Goal: Transaction & Acquisition: Purchase product/service

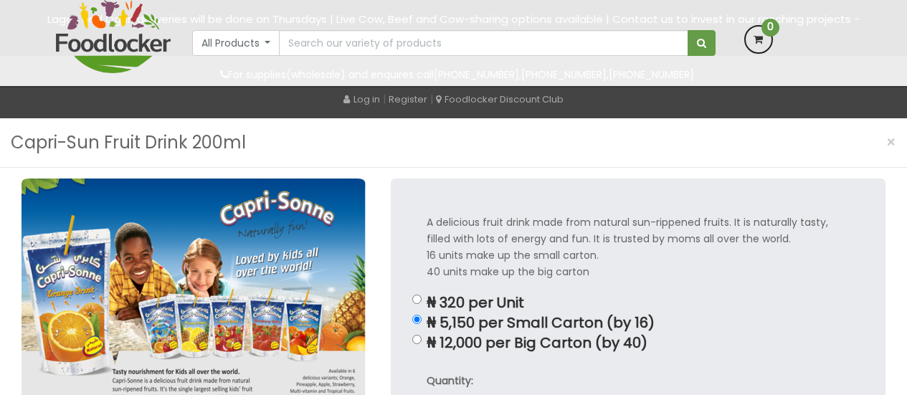
scroll to position [143, 0]
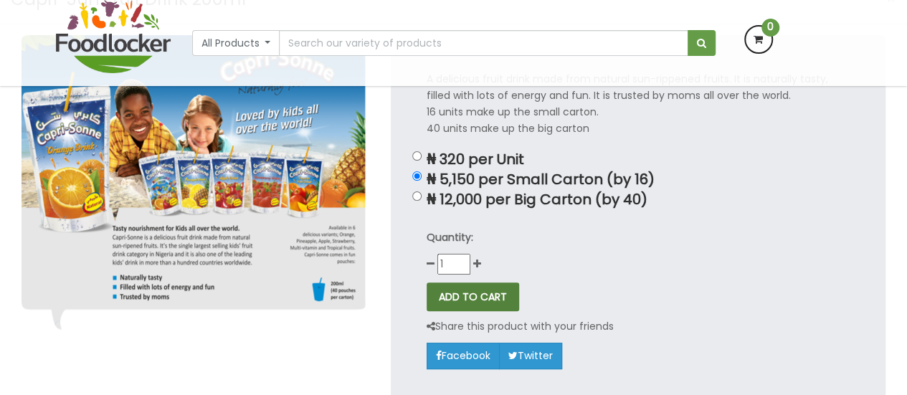
click at [475, 290] on button "ADD TO CART" at bounding box center [473, 296] width 92 height 29
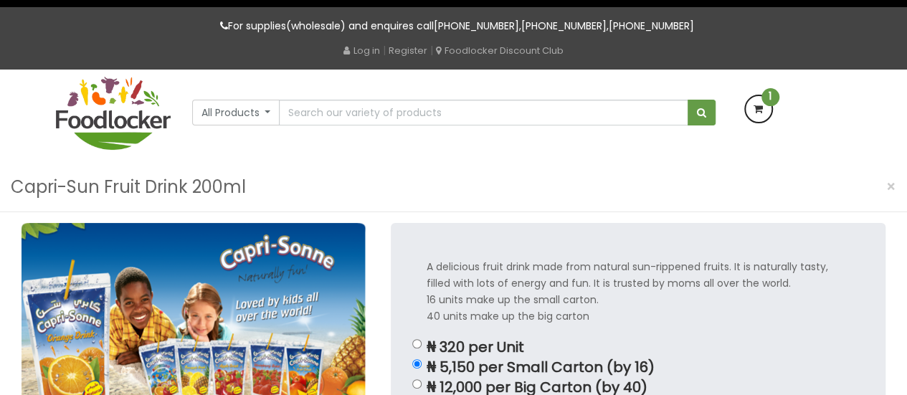
scroll to position [72, 0]
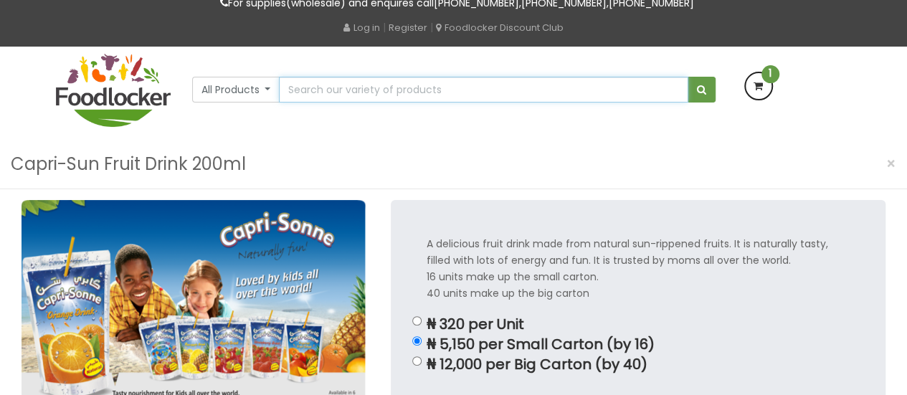
click at [495, 87] on input "text" at bounding box center [483, 90] width 409 height 26
type input "pure bliss"
click at [687, 77] on button "submit" at bounding box center [701, 90] width 28 height 26
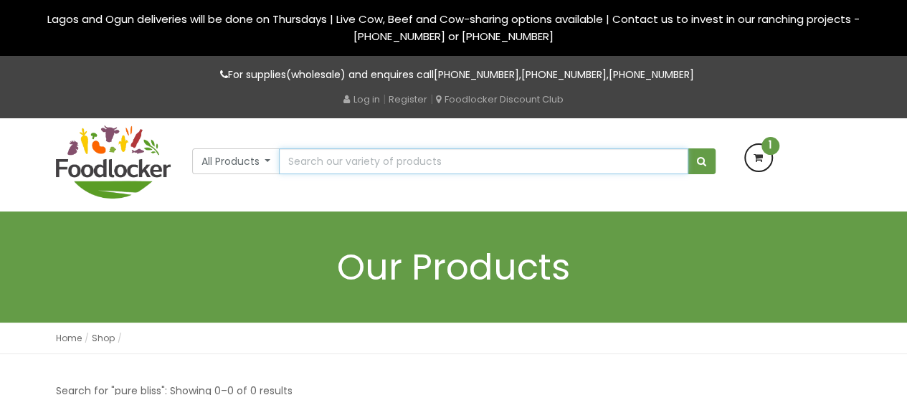
click at [376, 166] on input "text" at bounding box center [483, 161] width 409 height 26
type input "t"
type input "7 to 7"
click at [687, 148] on button "submit" at bounding box center [701, 161] width 28 height 26
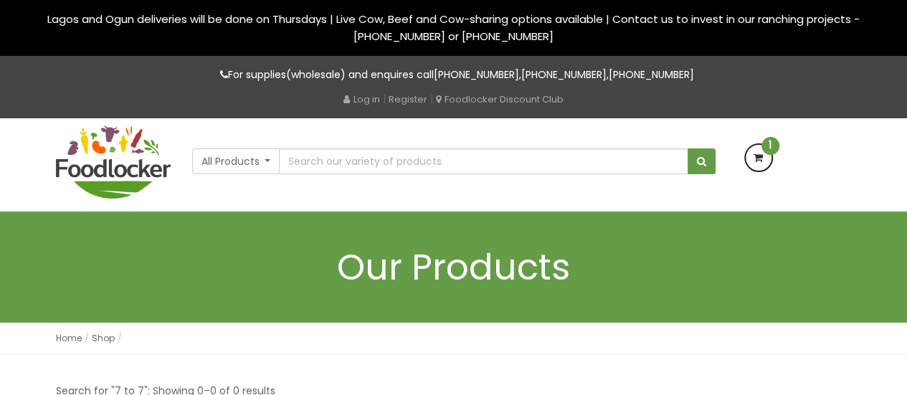
click at [758, 154] on icon at bounding box center [759, 158] width 26 height 26
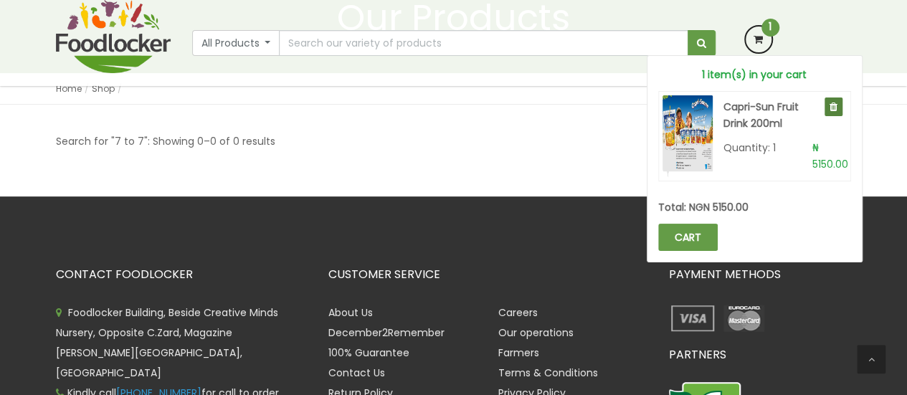
scroll to position [143, 0]
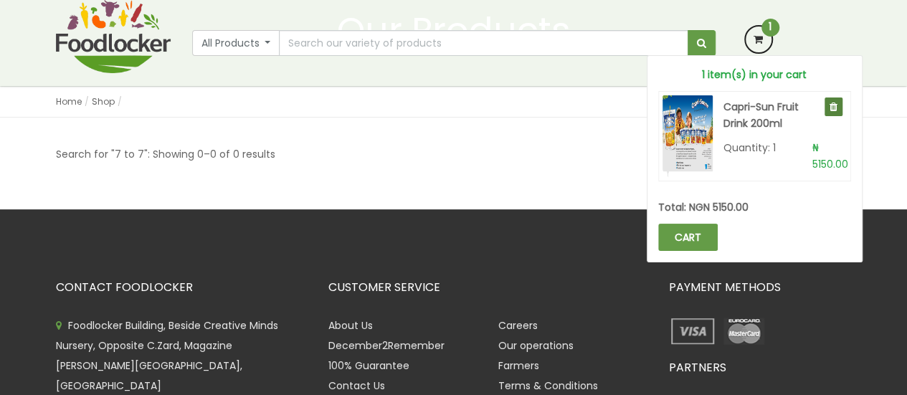
click at [490, 108] on ul "Home Shop Shop" at bounding box center [454, 101] width 796 height 16
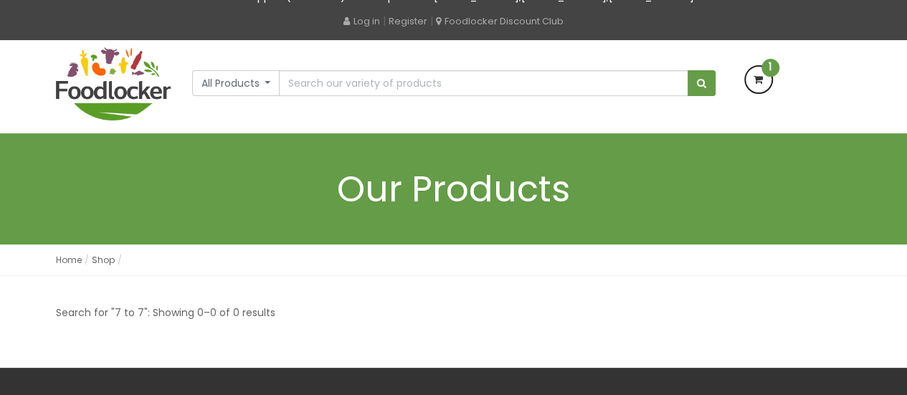
scroll to position [72, 0]
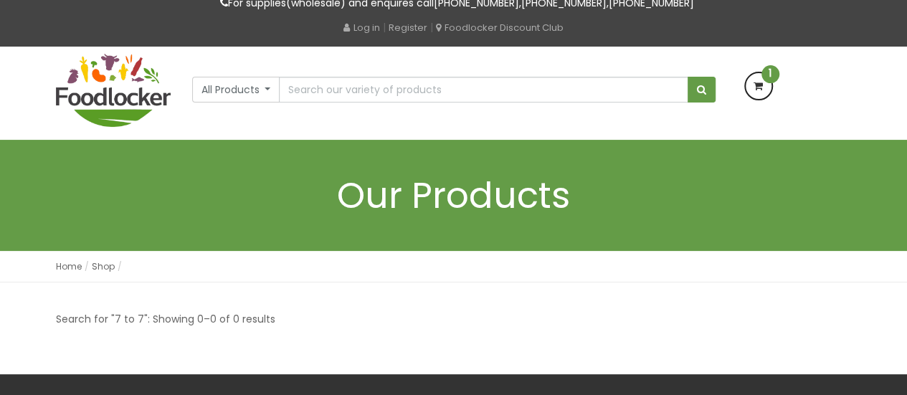
click at [768, 82] on span "1" at bounding box center [770, 74] width 18 height 18
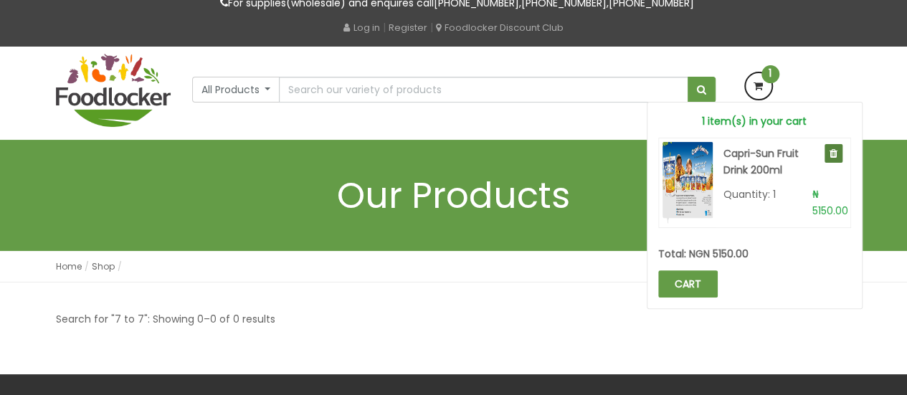
click at [453, 108] on div "All Products All Products Baby Food Baking Biscuit" at bounding box center [453, 93] width 817 height 93
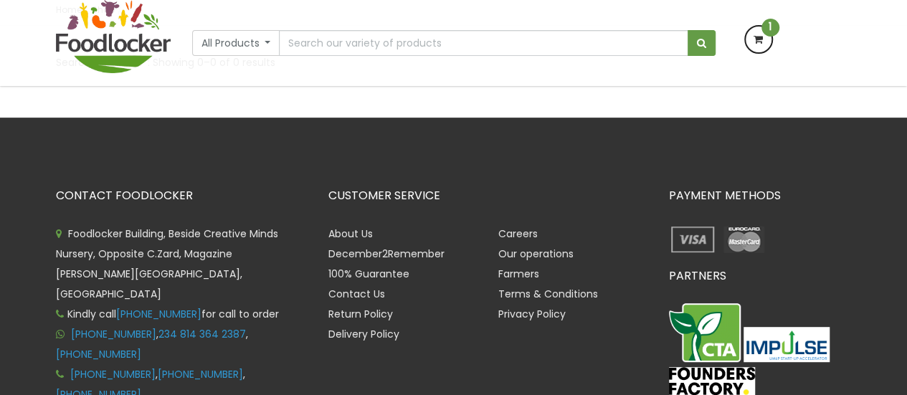
scroll to position [358, 0]
